Goal: Transaction & Acquisition: Purchase product/service

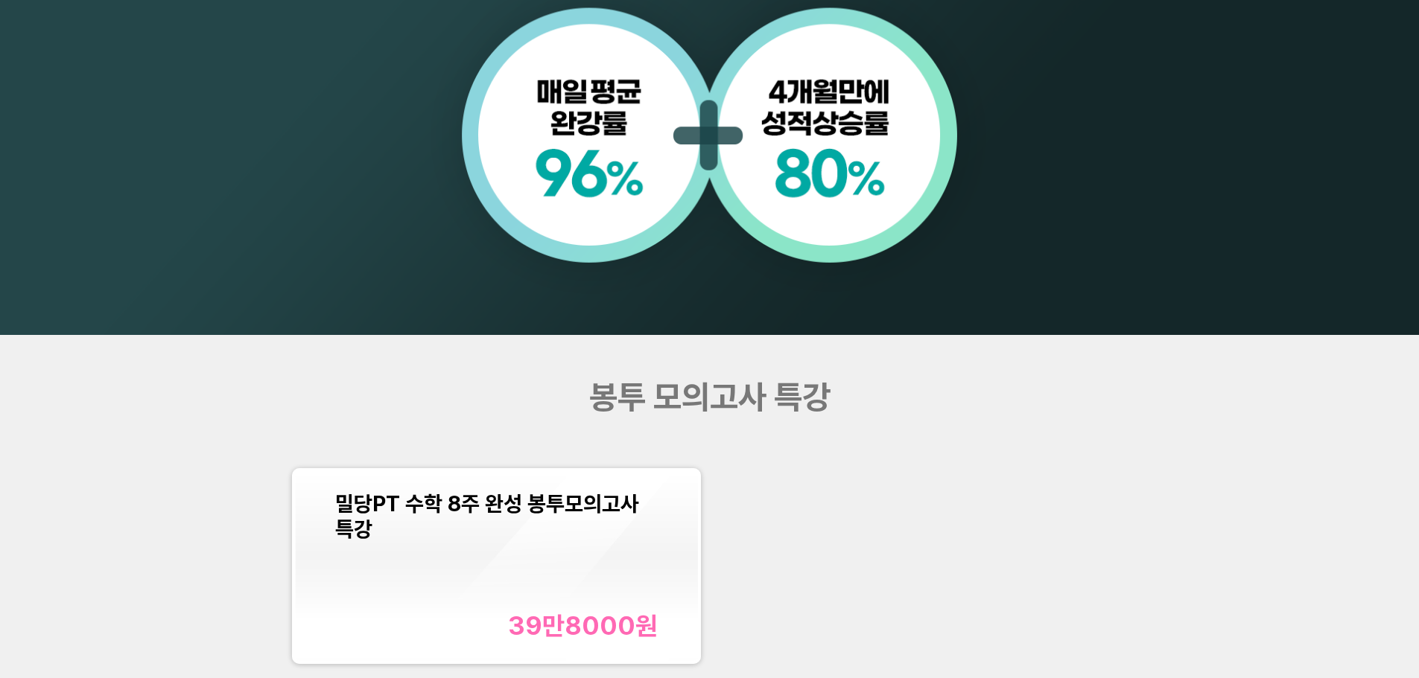
scroll to position [1936, 0]
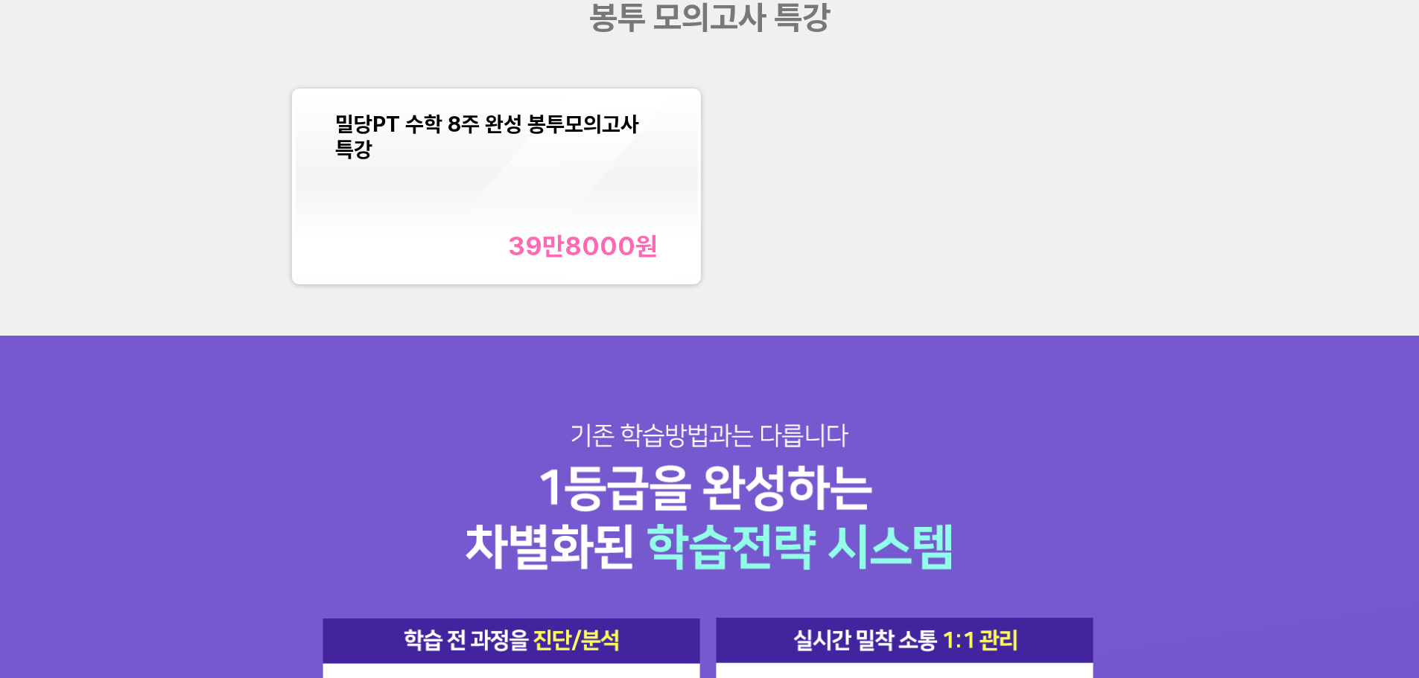
click at [599, 196] on div "밀당PT 수학 8주 완성 봉투모의고사 특강 39만8000 원" at bounding box center [496, 187] width 322 height 150
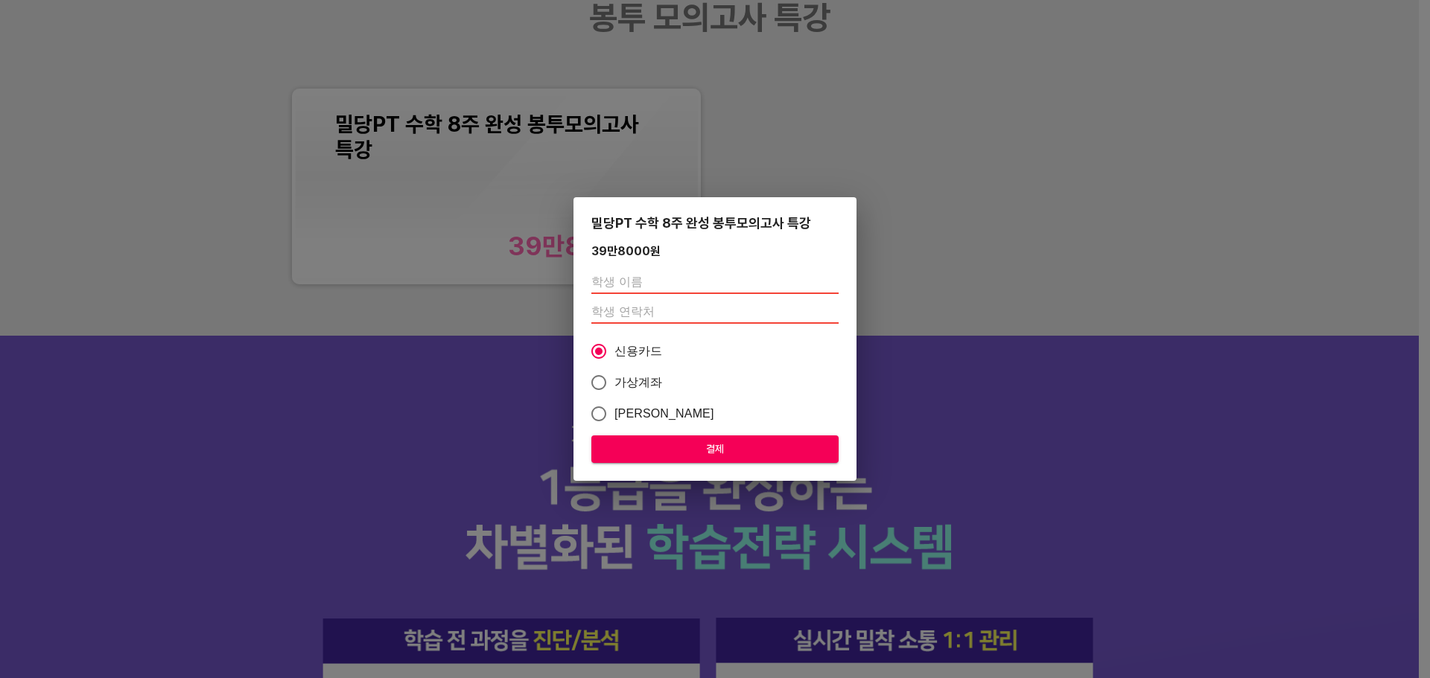
click at [686, 282] on input "text" at bounding box center [714, 282] width 247 height 24
click at [626, 311] on input "number" at bounding box center [714, 312] width 247 height 24
click at [702, 390] on label "가상계좌" at bounding box center [705, 382] width 244 height 31
click at [614, 390] on input "가상계좌" at bounding box center [598, 382] width 31 height 31
radio input "true"
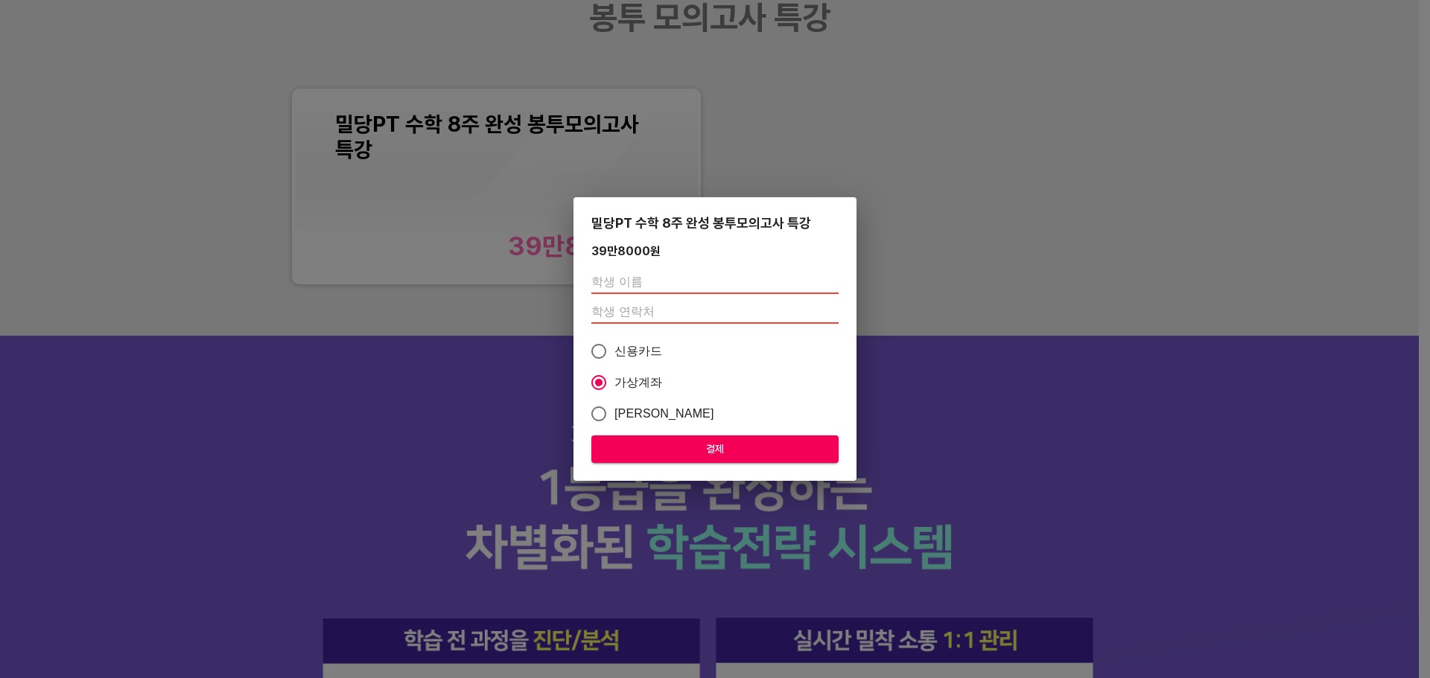
click at [904, 388] on div "밀당PT 수학 8주 완성 봉투모의고사 특강 39만8000 원 신용카드 가상계좌 카카오페이 결제" at bounding box center [715, 339] width 1430 height 678
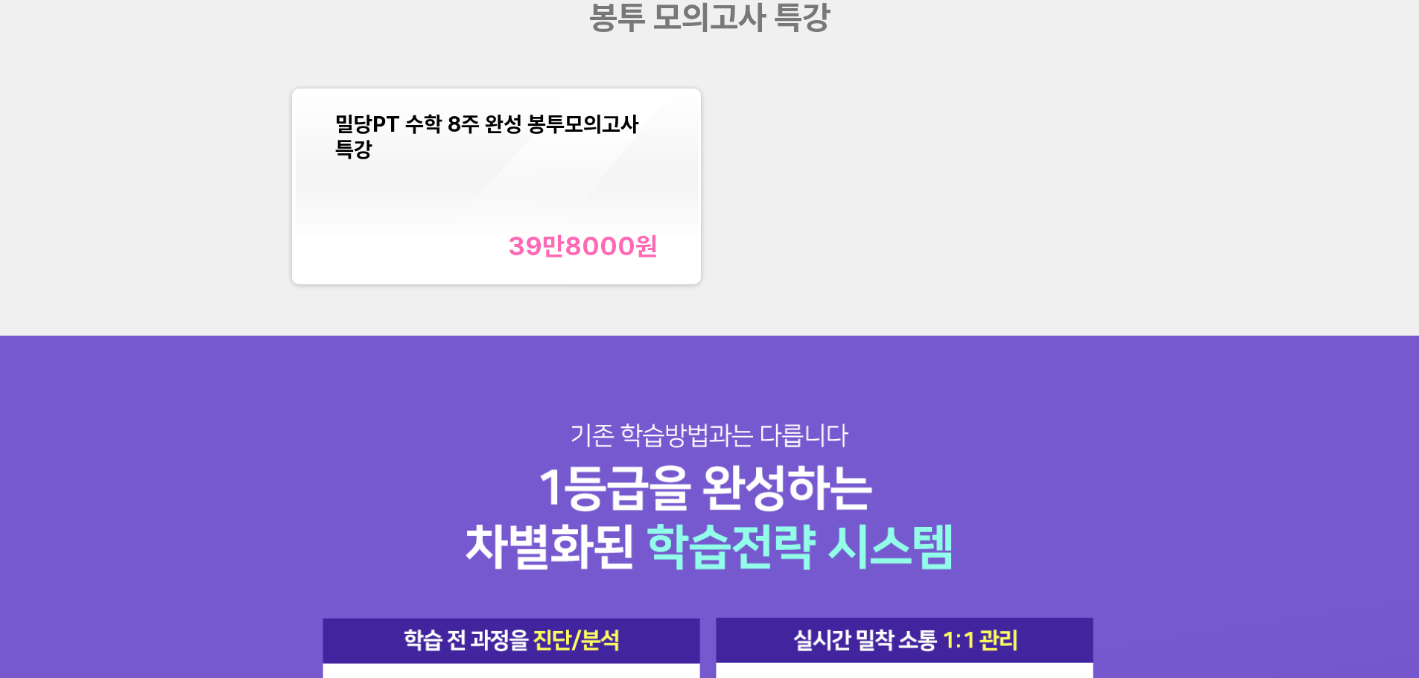
click at [555, 198] on div "밀당PT 수학 8주 완성 봉투모의고사 특강 39만8000 원" at bounding box center [496, 187] width 322 height 150
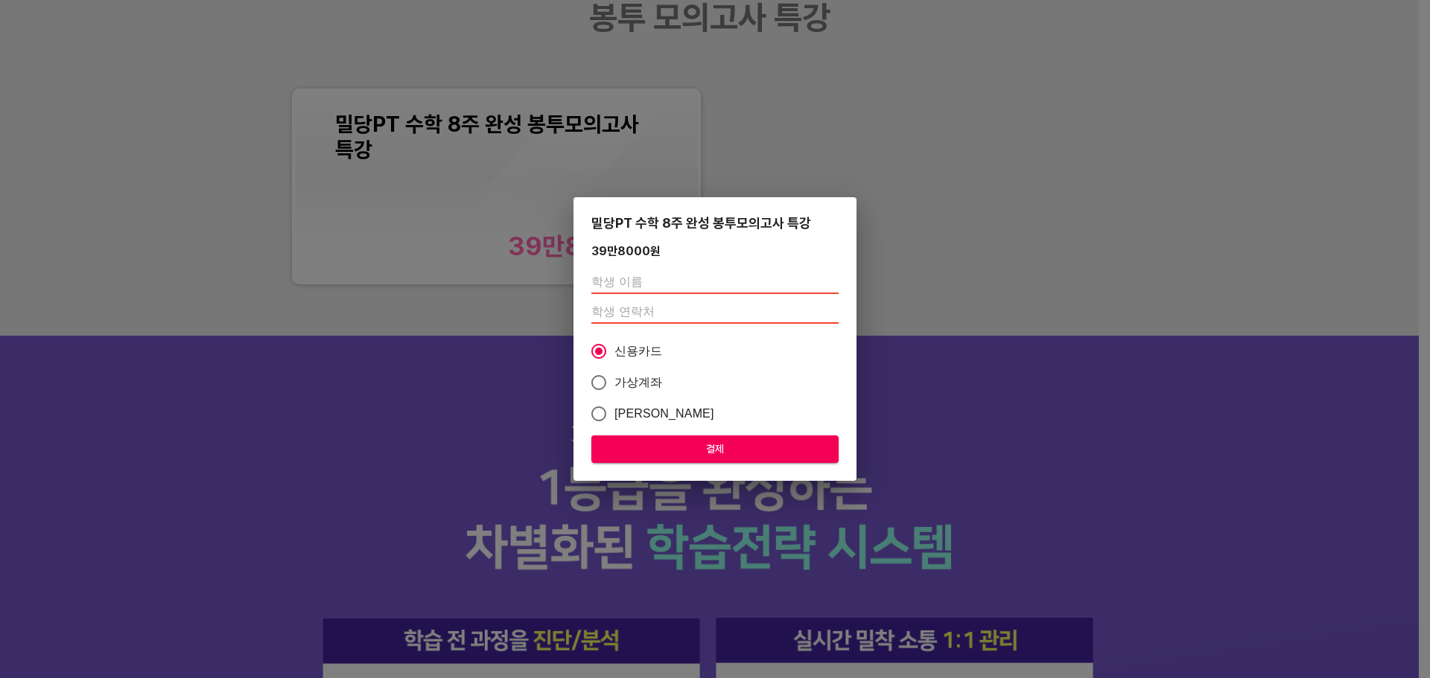
click at [624, 283] on input "text" at bounding box center [714, 282] width 247 height 24
type input "w"
type input "[PERSON_NAME]"
click at [728, 313] on input "number" at bounding box center [714, 312] width 247 height 24
paste input "01052213907"
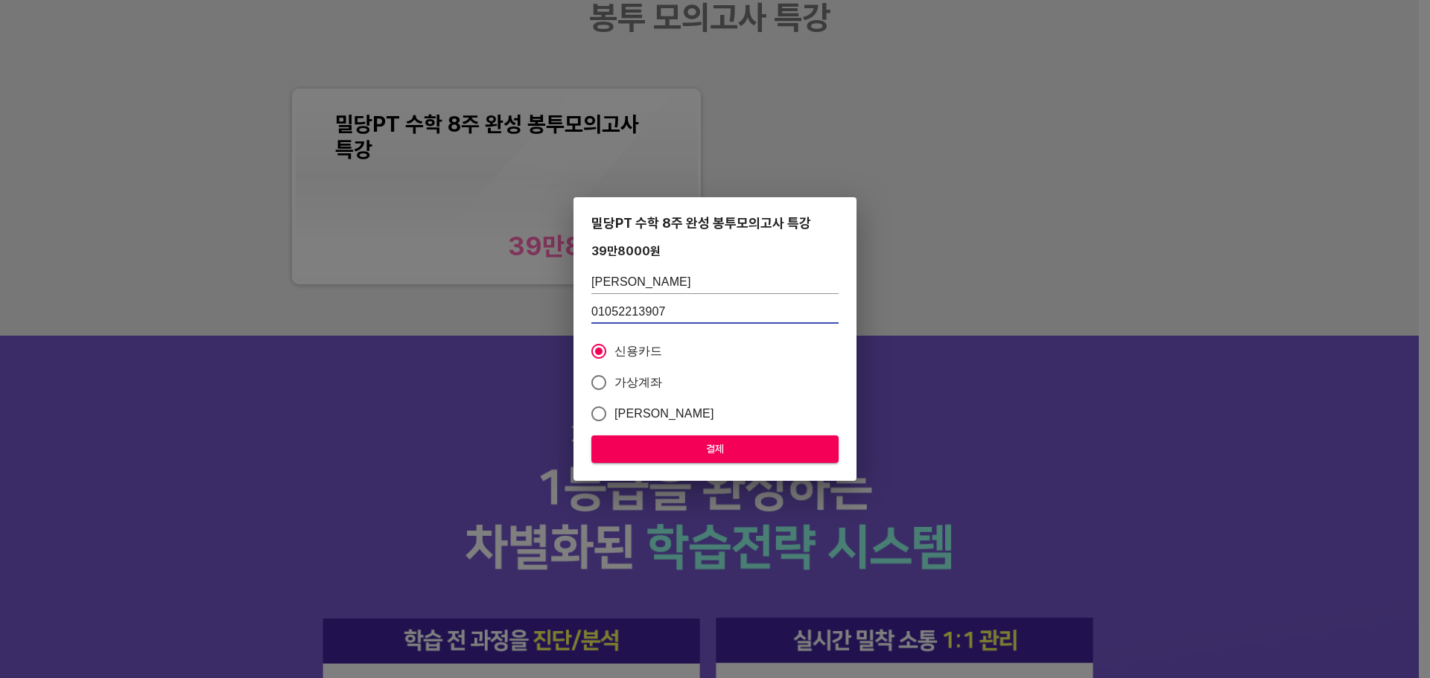
type input "01052213907"
click at [670, 442] on span "결제" at bounding box center [714, 449] width 223 height 19
